Goal: Information Seeking & Learning: Learn about a topic

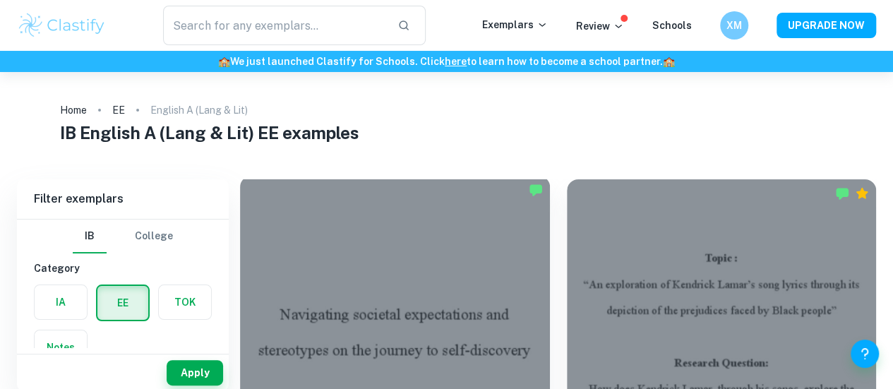
click at [327, 306] on div at bounding box center [395, 292] width 310 height 232
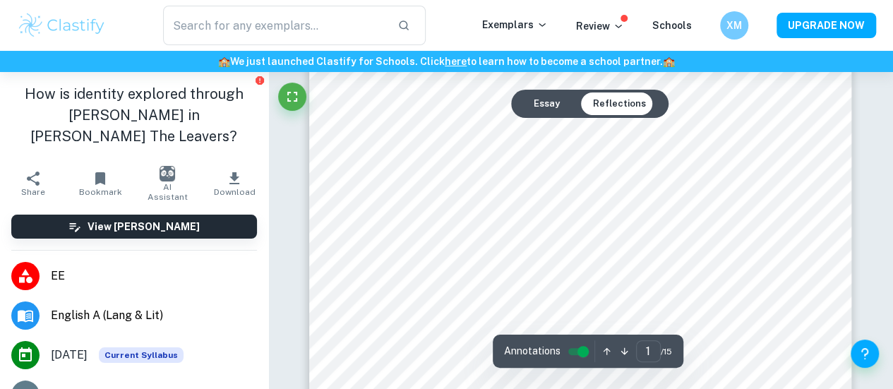
scroll to position [325, 0]
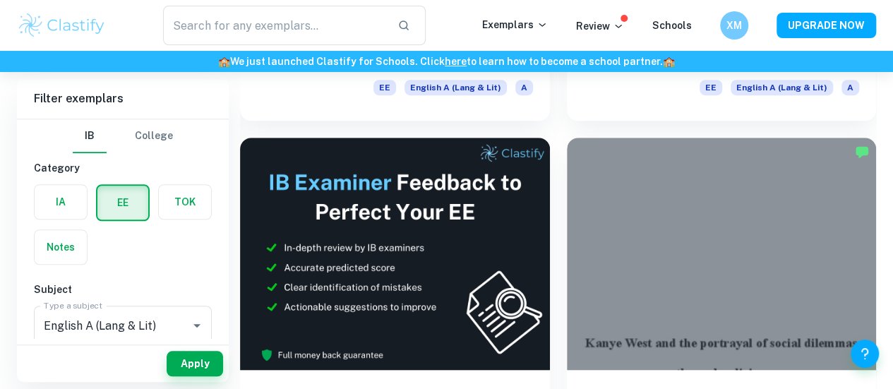
scroll to position [399, 0]
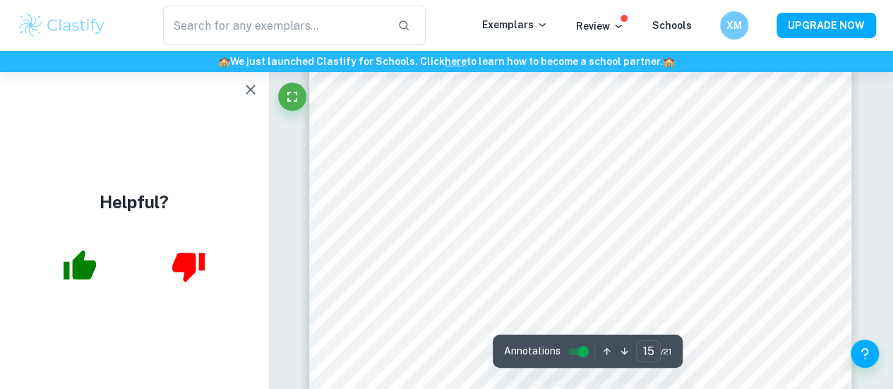
scroll to position [10569, 0]
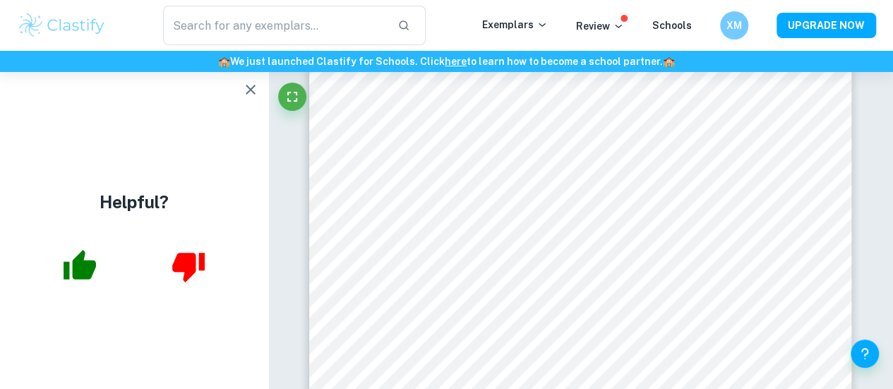
drag, startPoint x: 897, startPoint y: 268, endPoint x: 891, endPoint y: 289, distance: 21.2
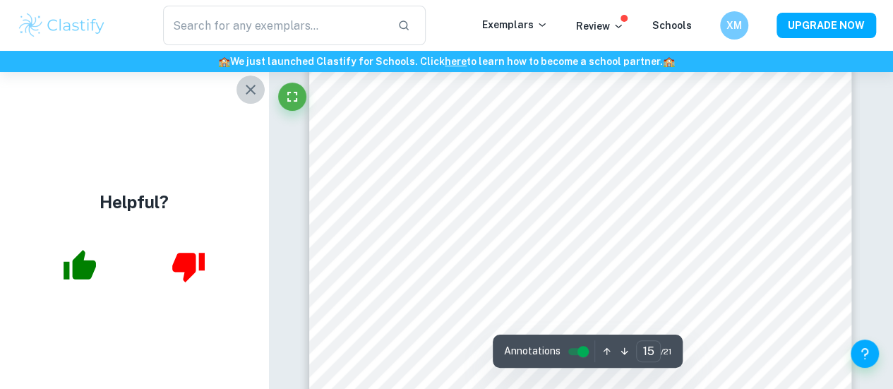
click at [253, 88] on icon "button" at bounding box center [251, 90] width 10 height 10
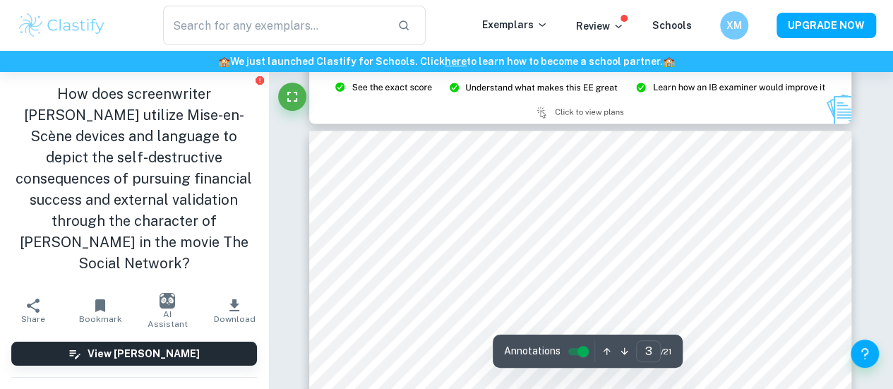
scroll to position [1647, 0]
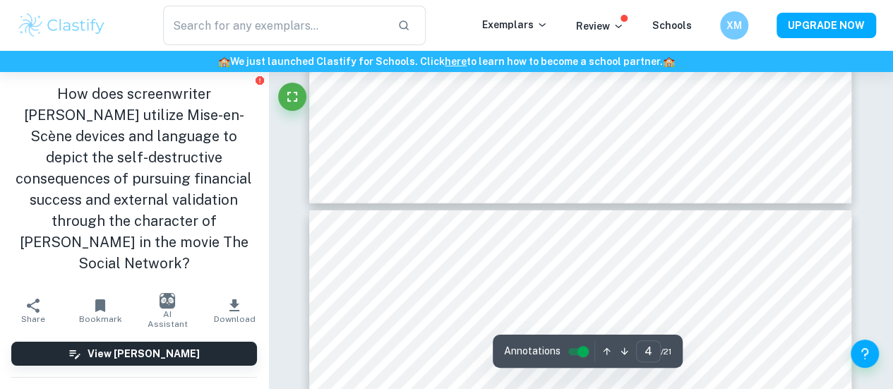
type input "3"
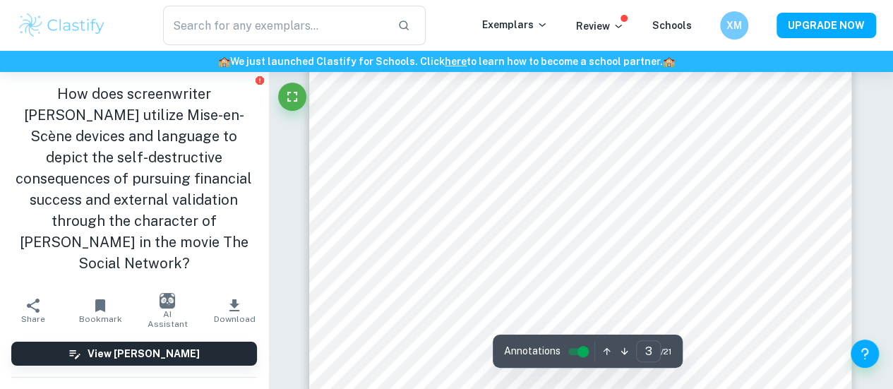
scroll to position [1628, 0]
